Goal: Check status

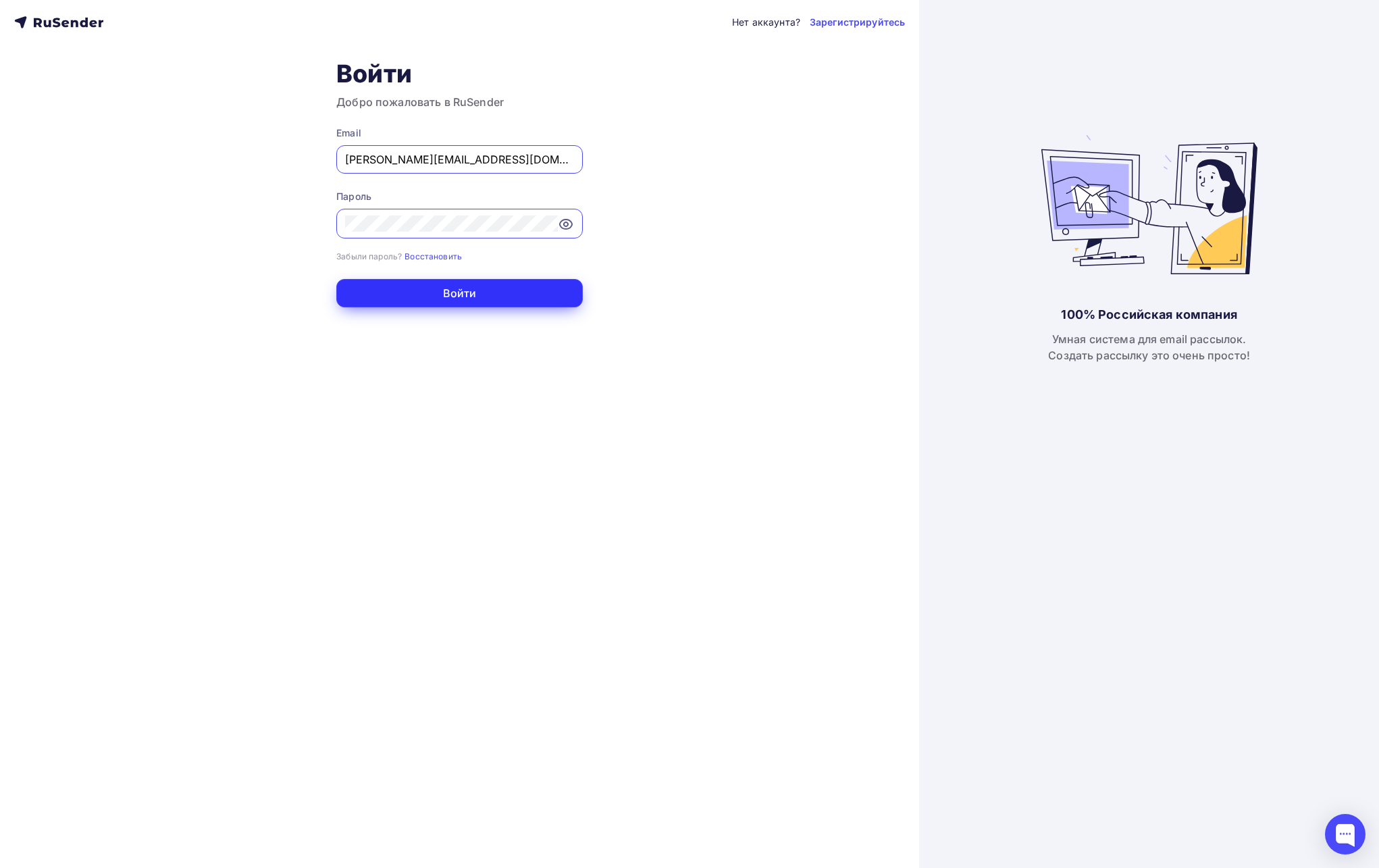
click at [370, 283] on button "Войти" at bounding box center [459, 292] width 247 height 28
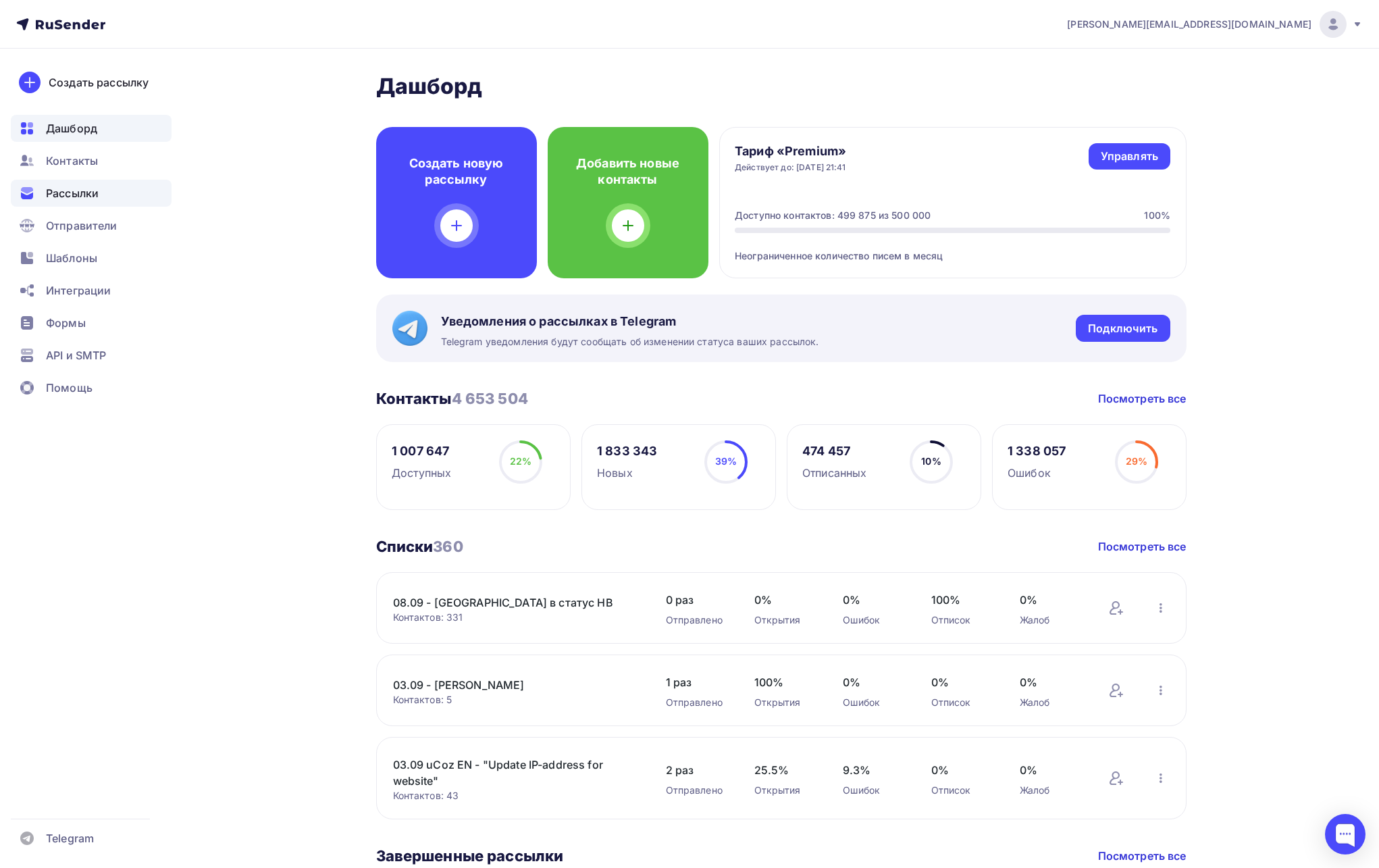
click at [92, 190] on span "Рассылки" at bounding box center [72, 193] width 52 height 17
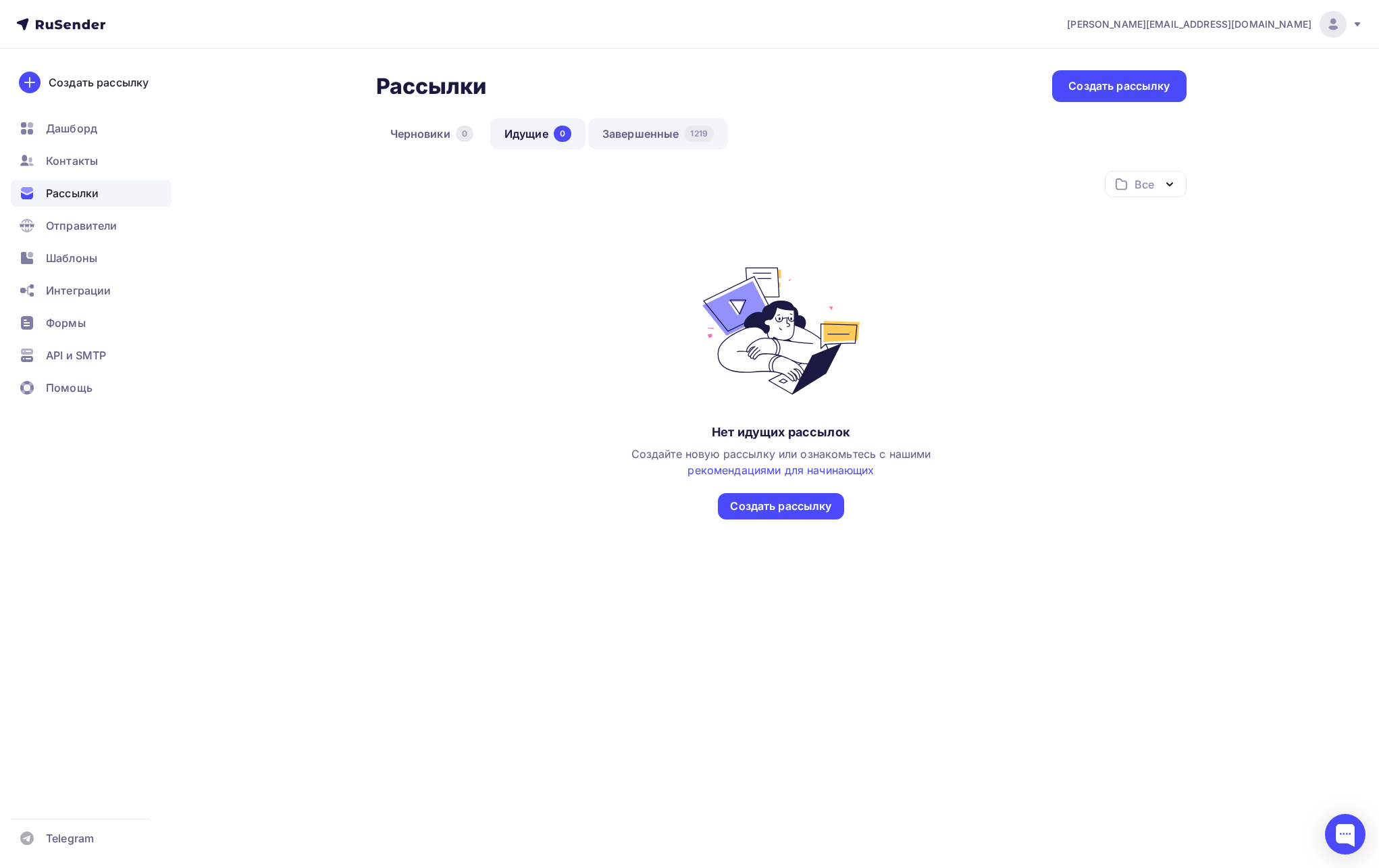
click at [659, 140] on link "Завершенные 1219" at bounding box center [658, 134] width 140 height 31
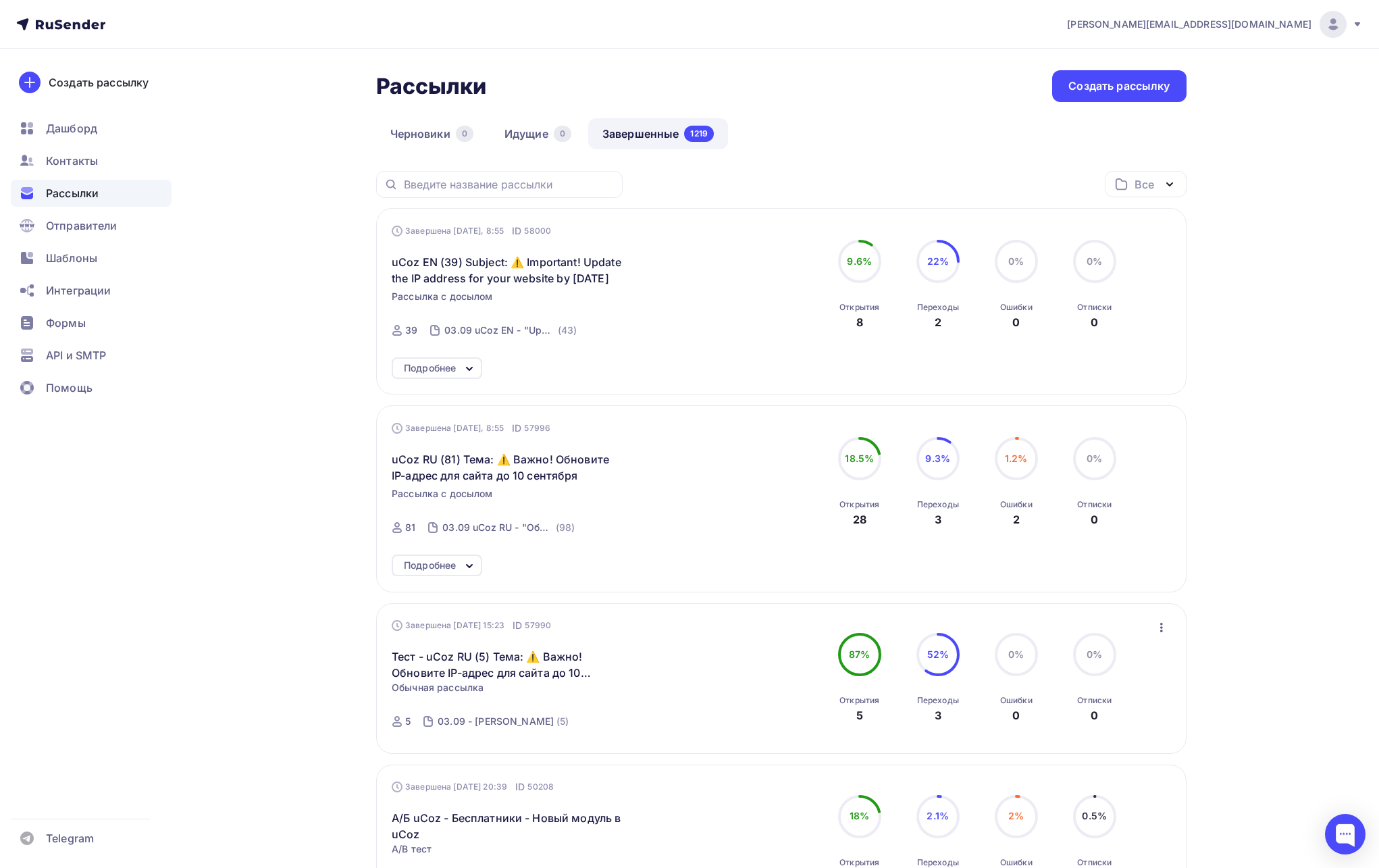
click at [469, 363] on icon at bounding box center [469, 368] width 17 height 17
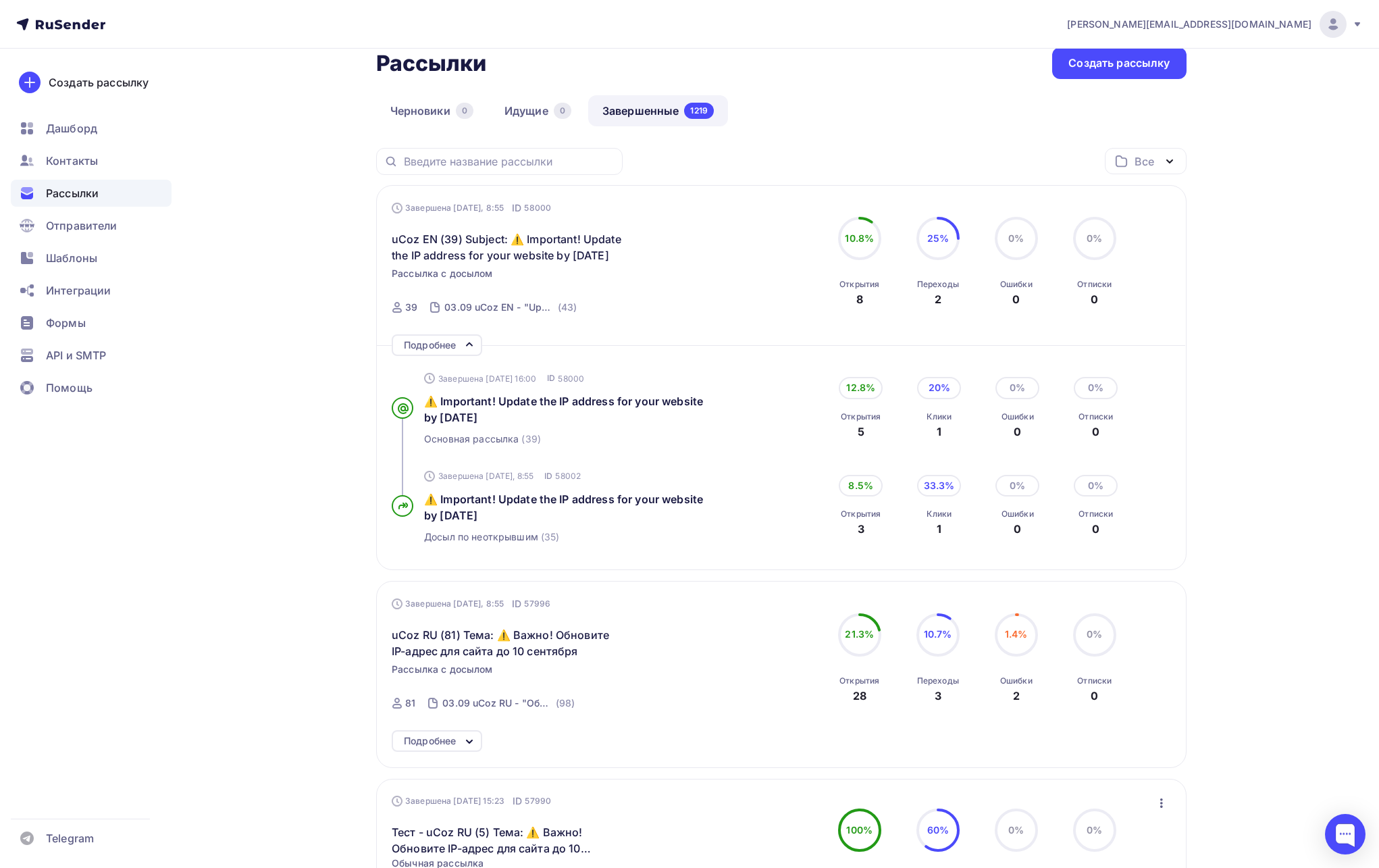
scroll to position [86, 0]
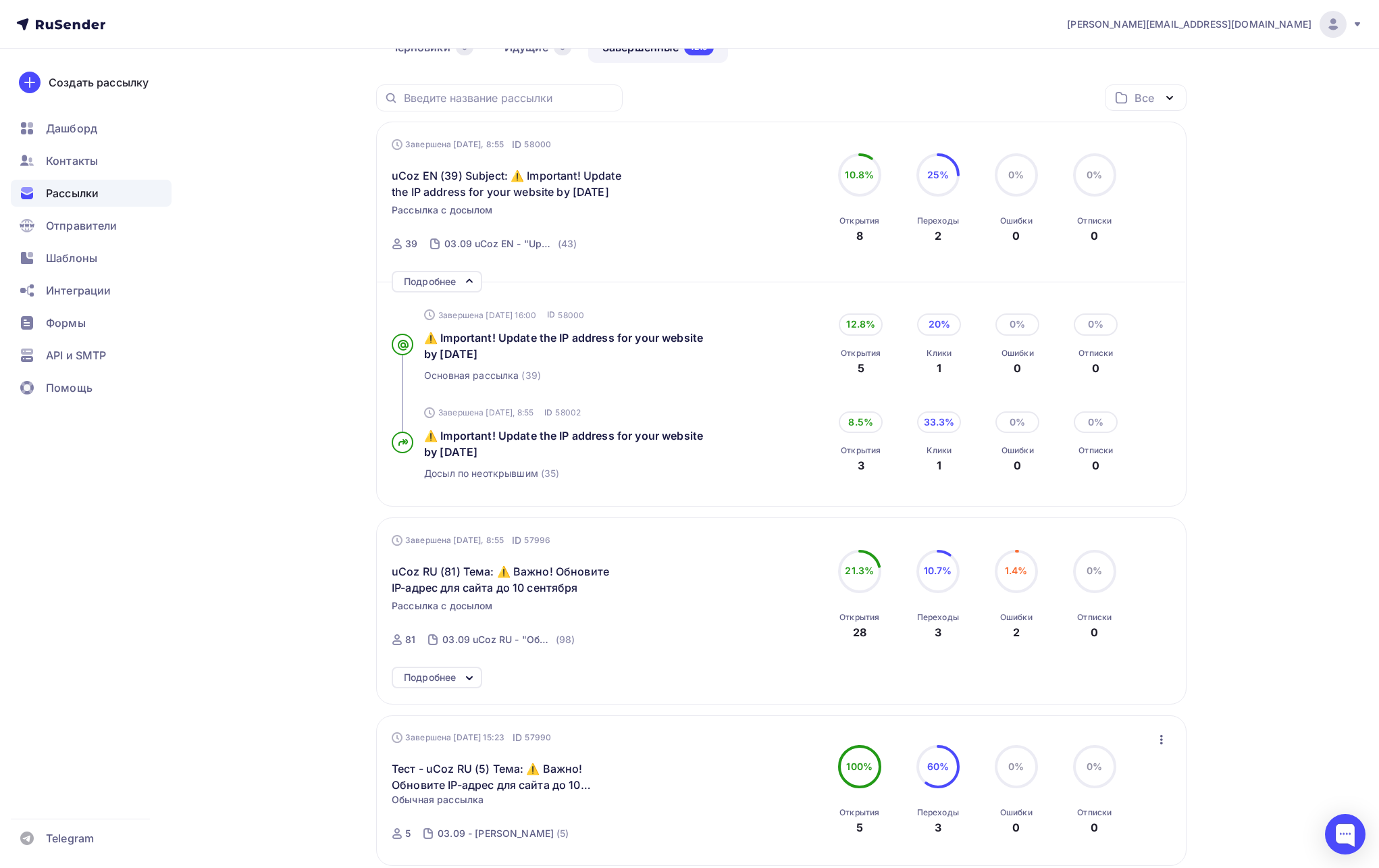
click at [446, 669] on div "Подробнее" at bounding box center [430, 677] width 52 height 17
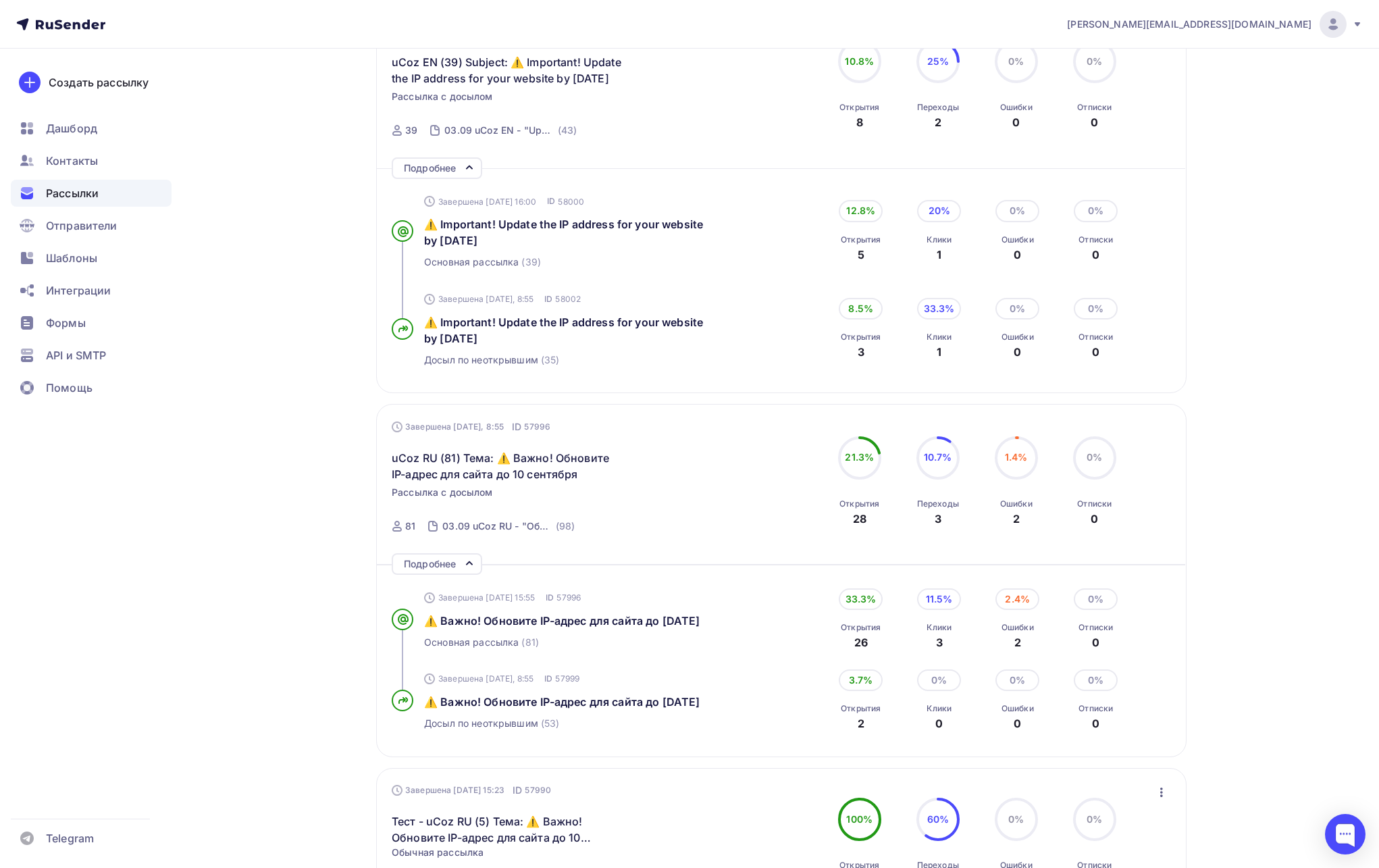
scroll to position [201, 0]
